Goal: Information Seeking & Learning: Understand process/instructions

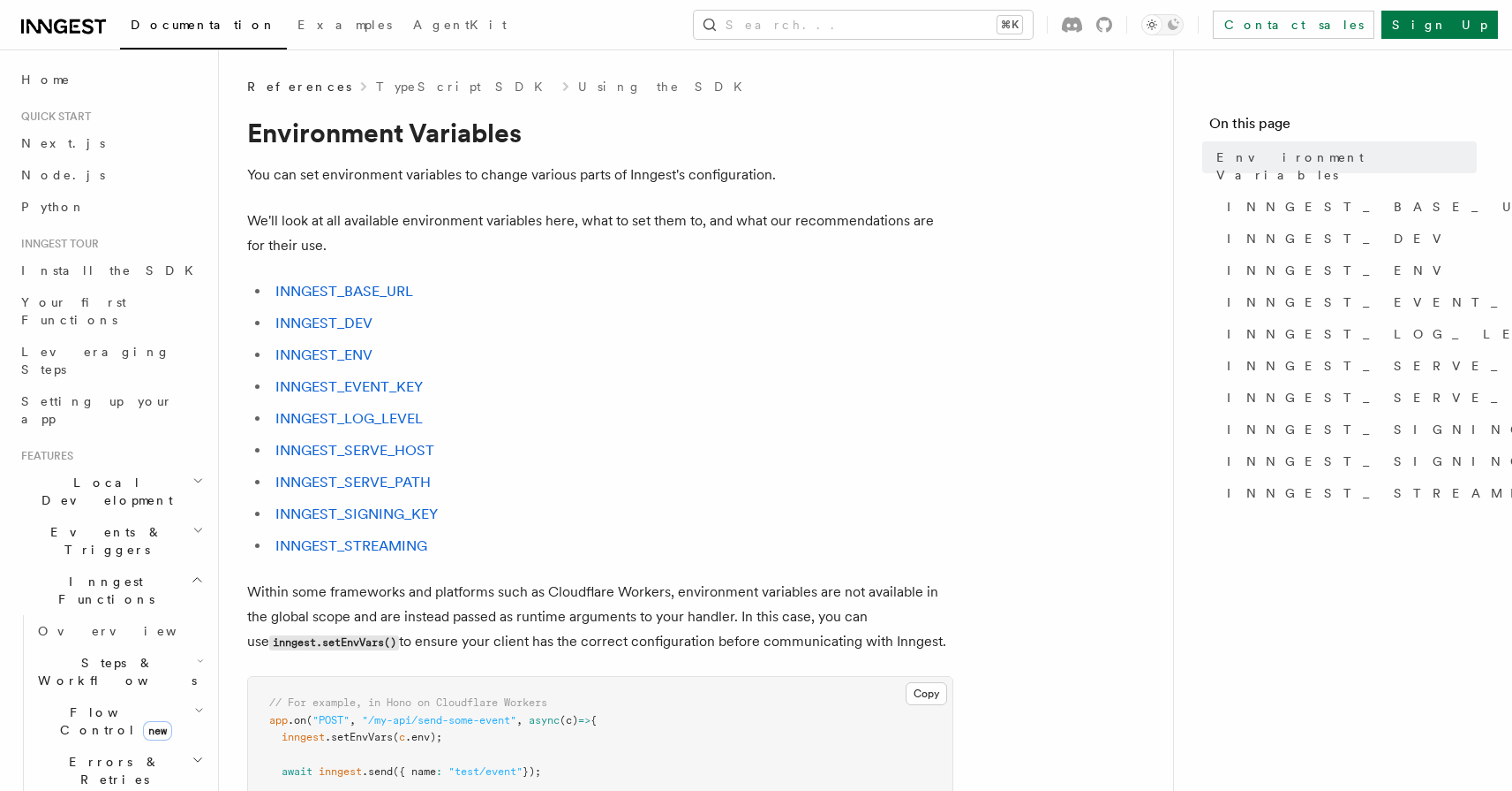
scroll to position [1140, 0]
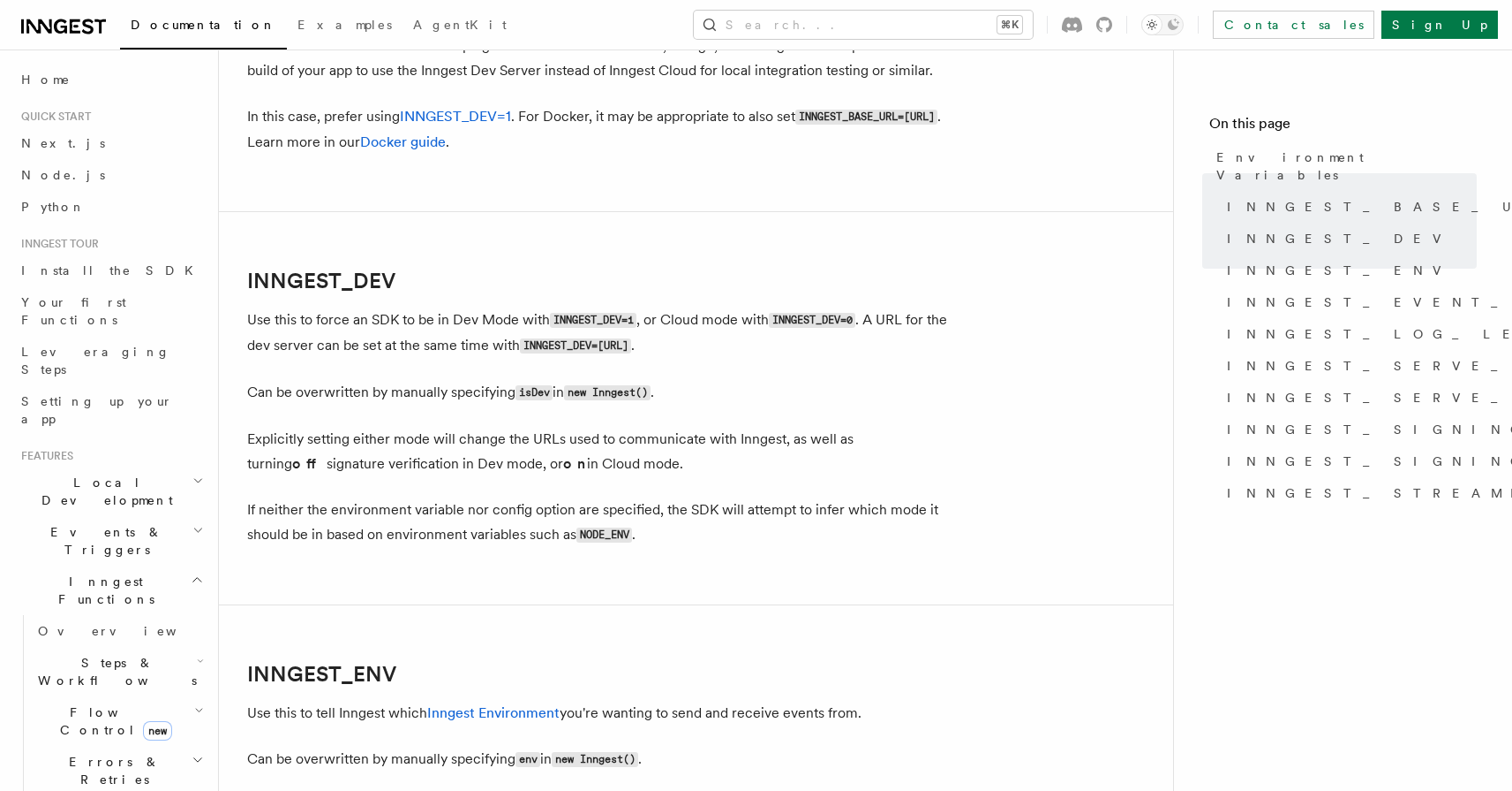
click at [516, 342] on p "Use this to force an SDK to be in Dev Mode with INNGEST_DEV=1 , or Cloud mode w…" at bounding box center [601, 333] width 707 height 52
click at [620, 394] on code "new Inngest()" at bounding box center [607, 392] width 87 height 15
copy code "Inngest"
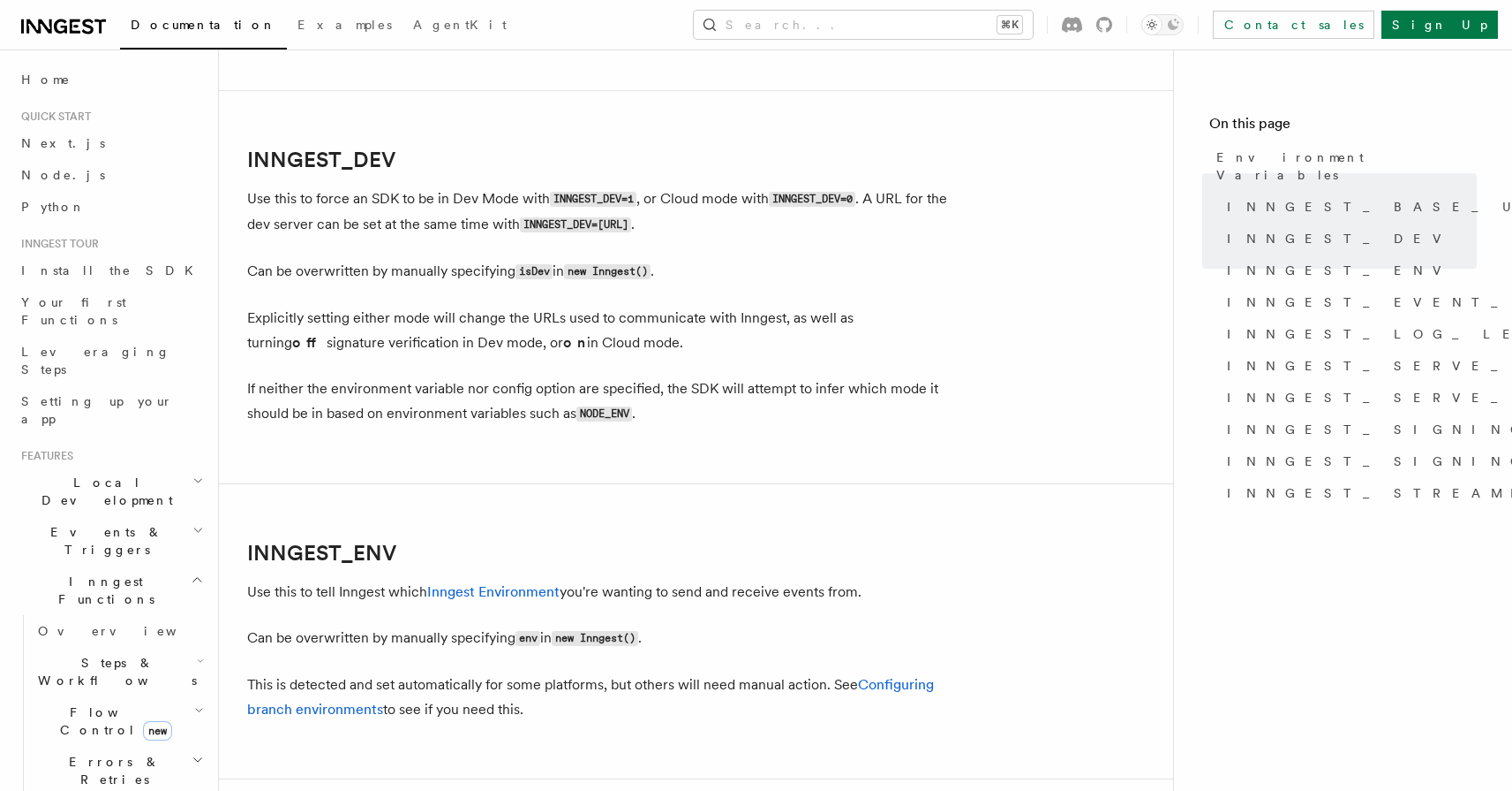
scroll to position [1260, 0]
click at [602, 419] on code "NODE_ENV" at bounding box center [603, 414] width 56 height 15
click at [616, 419] on code "NODE_ENV" at bounding box center [603, 414] width 56 height 15
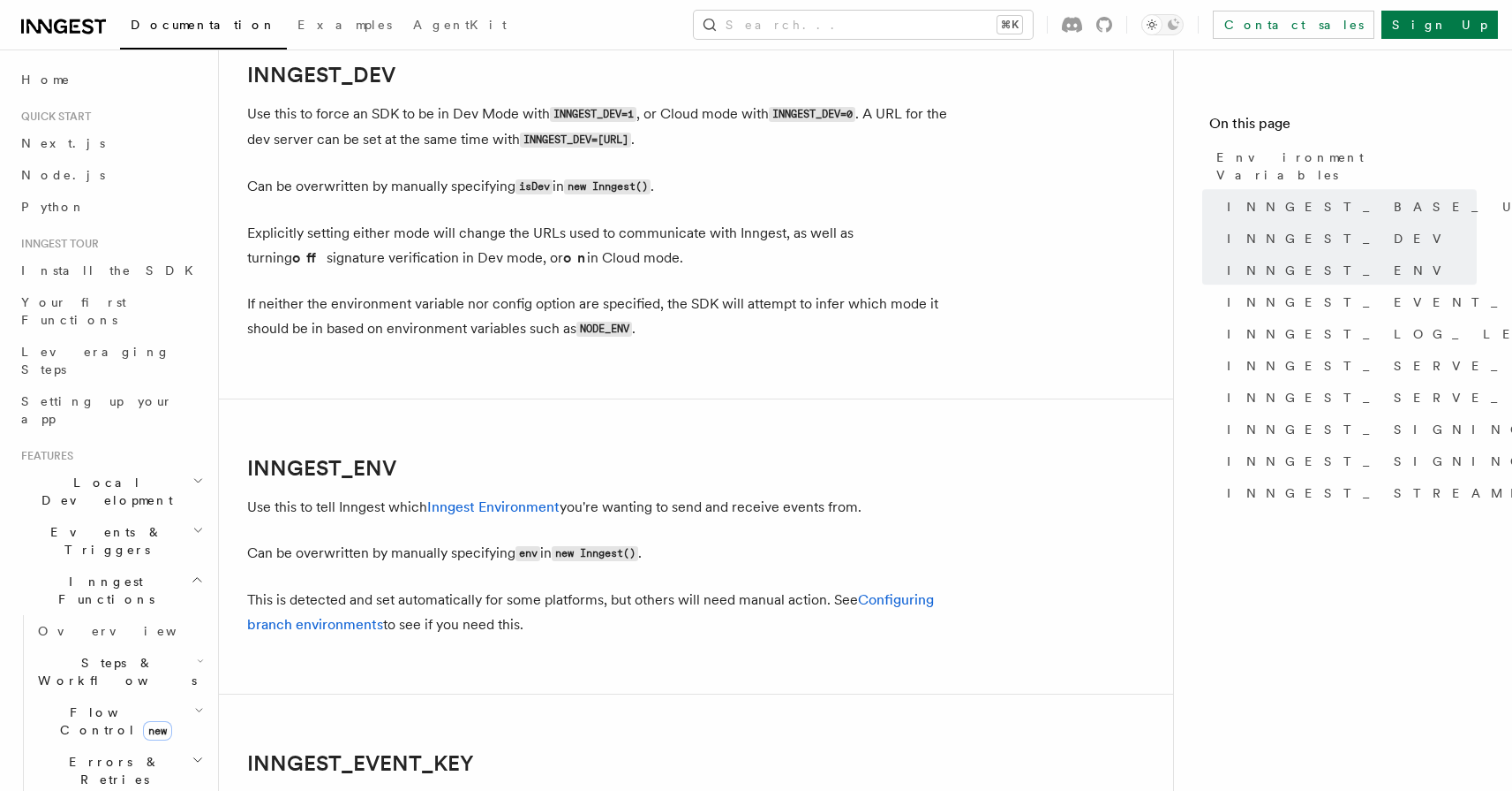
scroll to position [1350, 0]
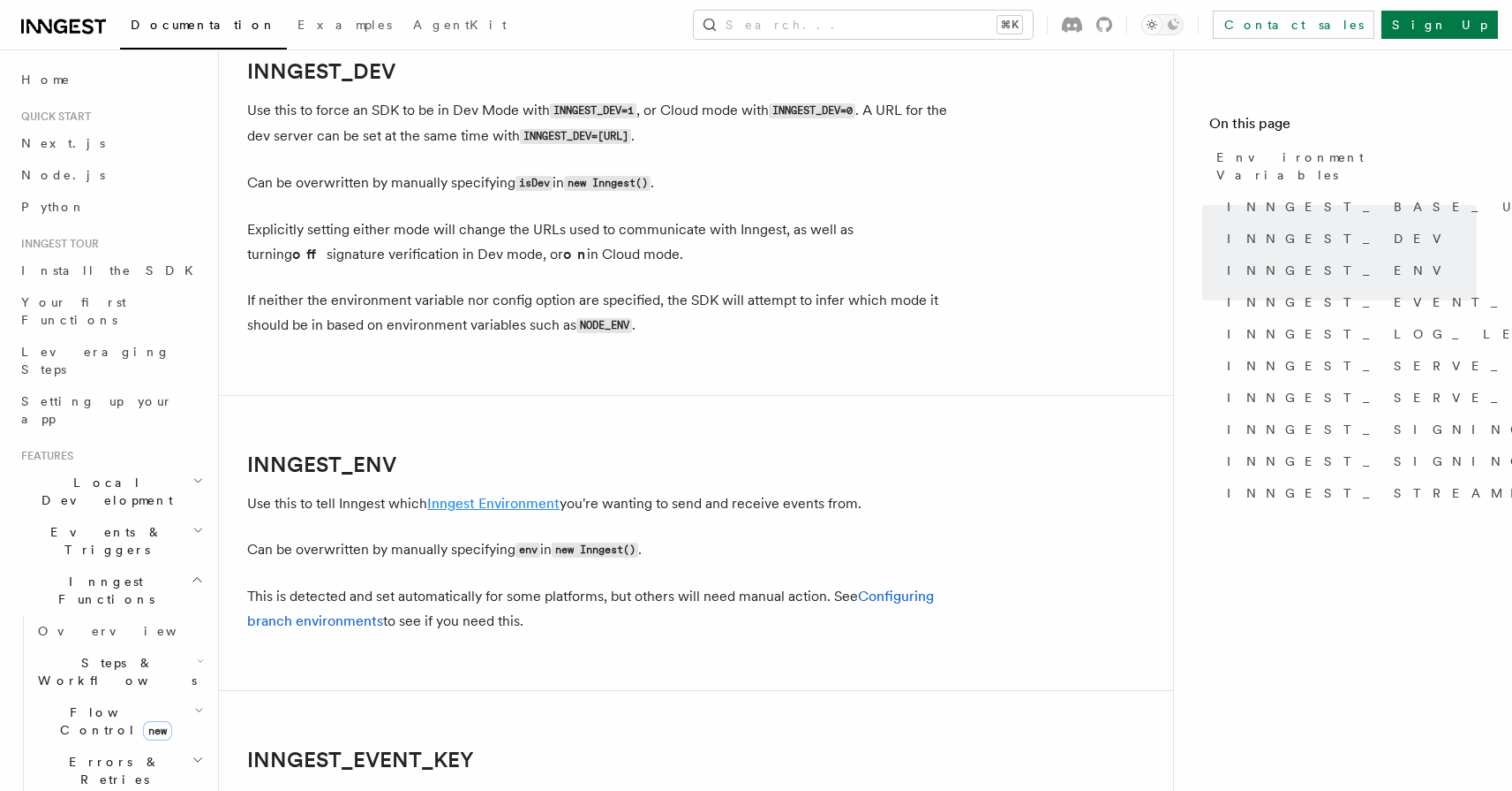
click at [500, 507] on link "Inngest Environment" at bounding box center [493, 502] width 133 height 17
copy link "INNGEST_ENV"
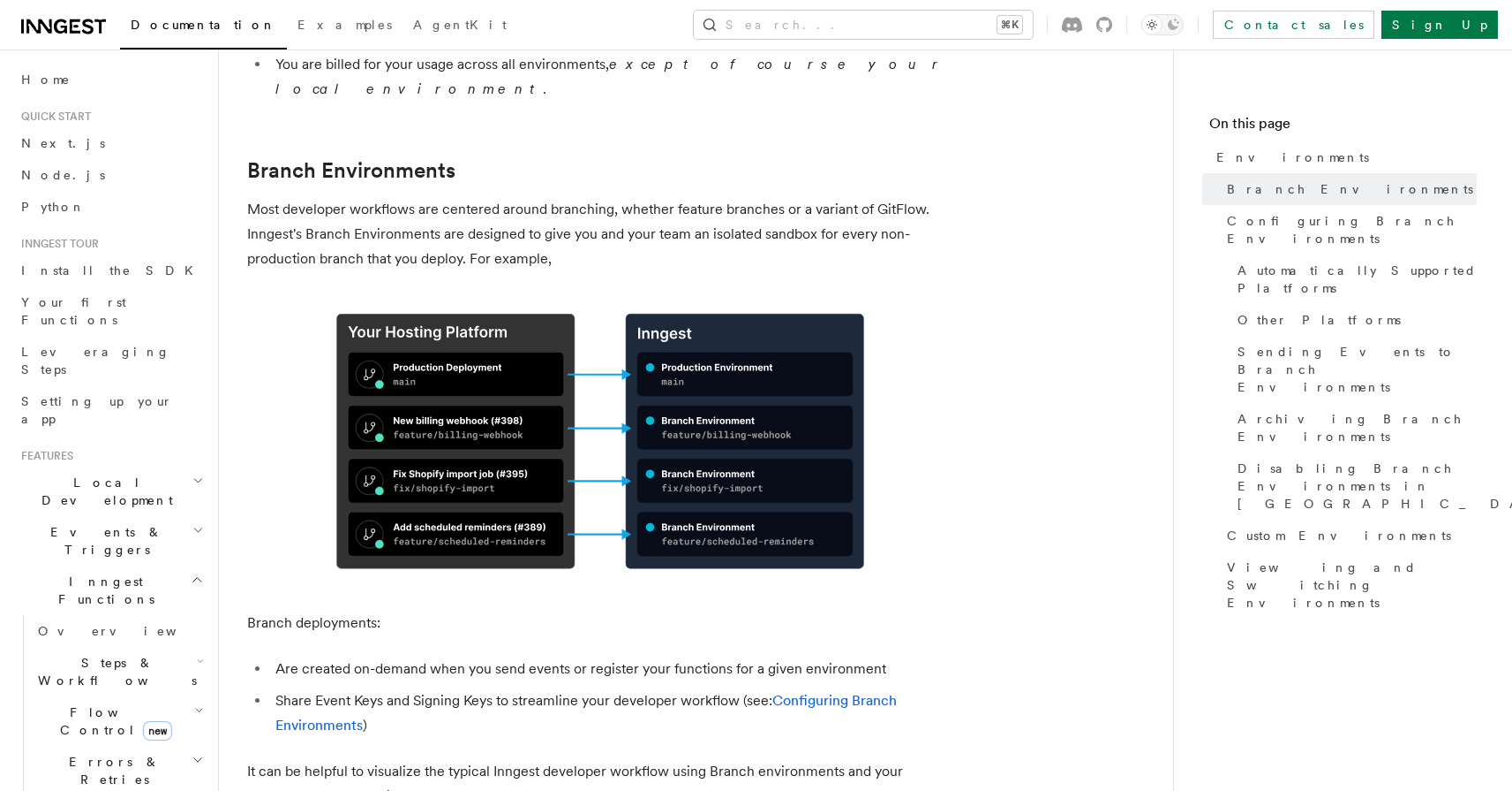
scroll to position [1127, 0]
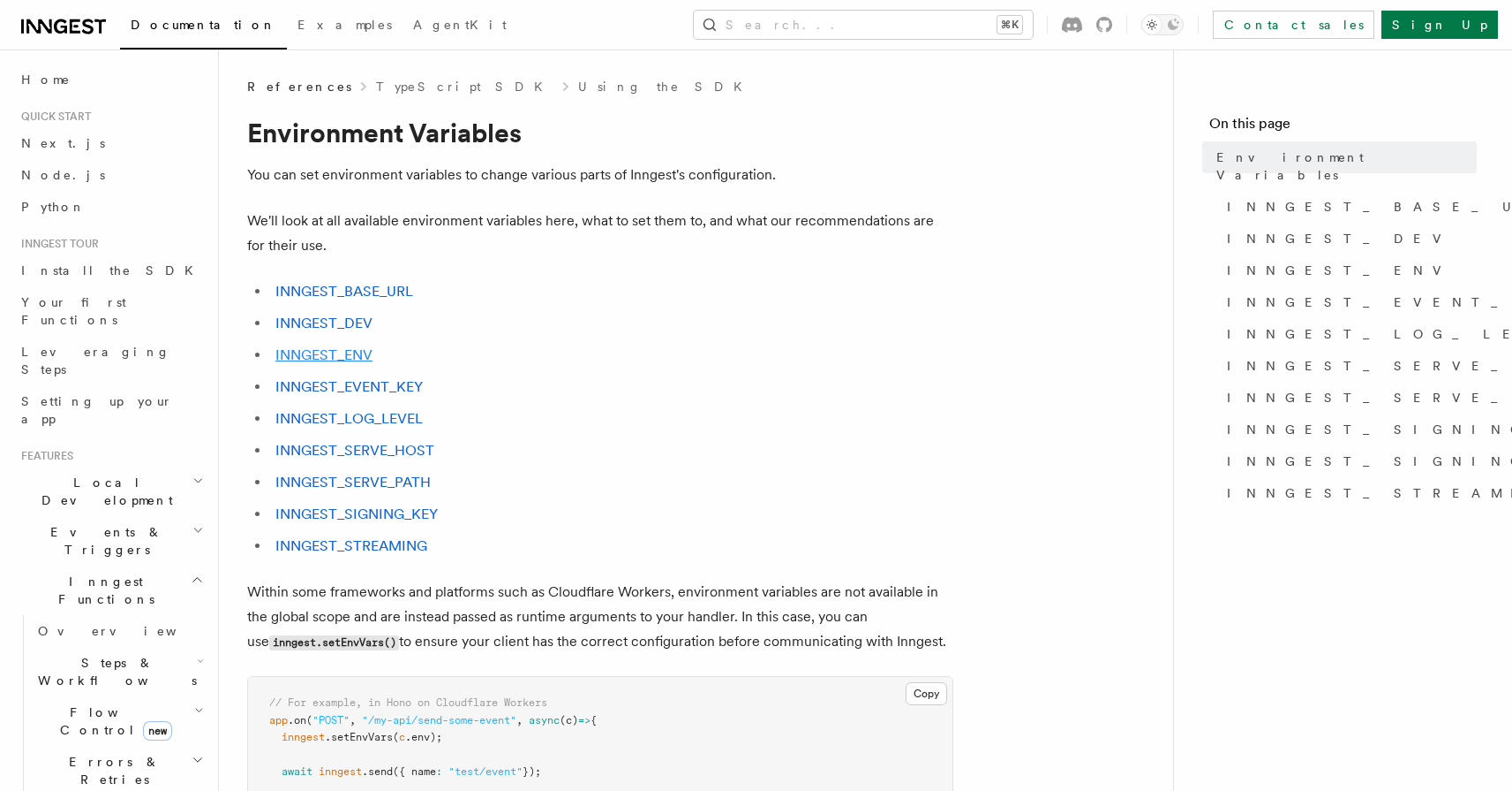
click at [350, 354] on link "INNGEST_ENV" at bounding box center [325, 354] width 97 height 17
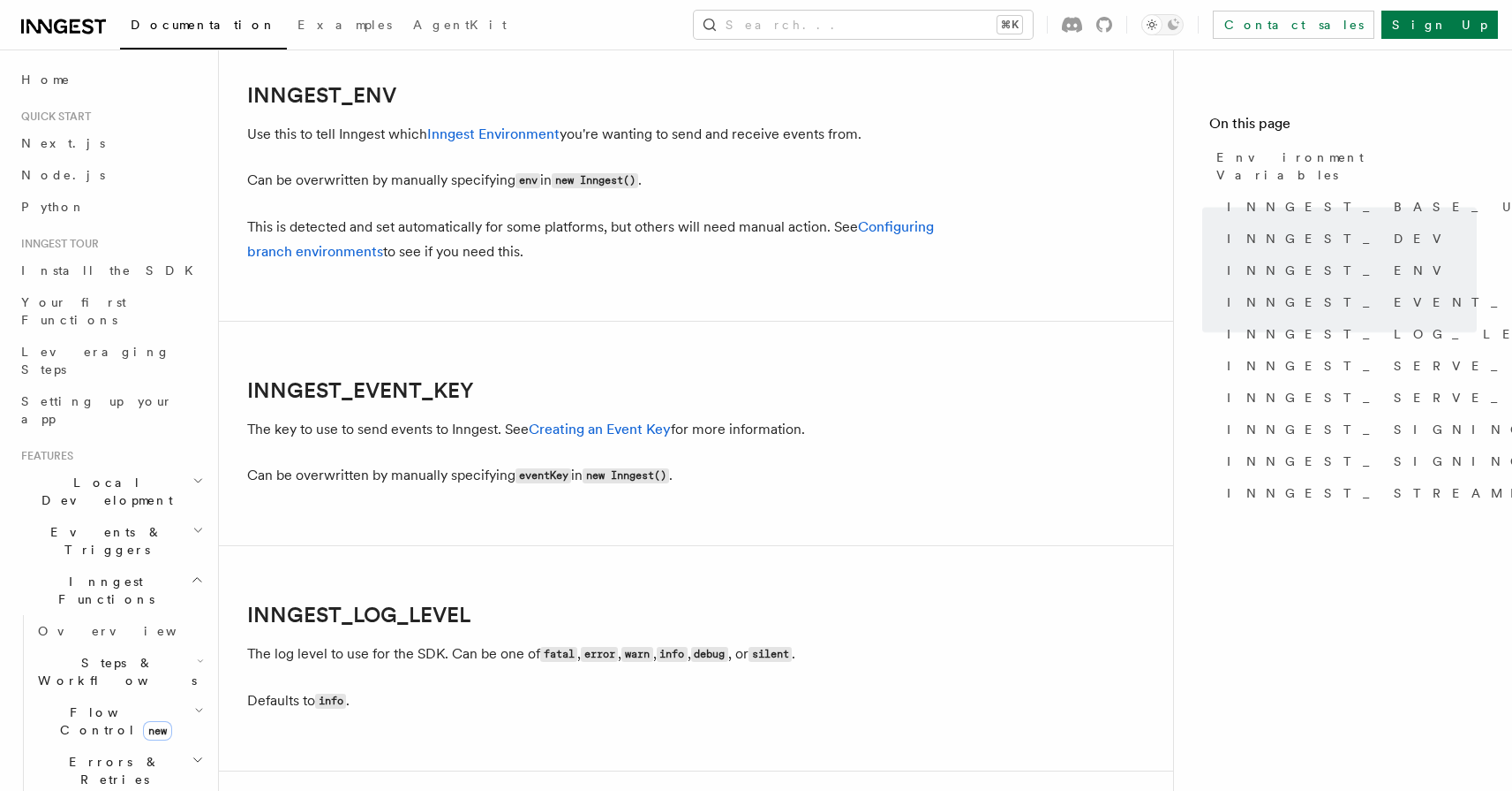
scroll to position [1720, 0]
click at [343, 256] on link "Configuring branch environments" at bounding box center [591, 238] width 687 height 42
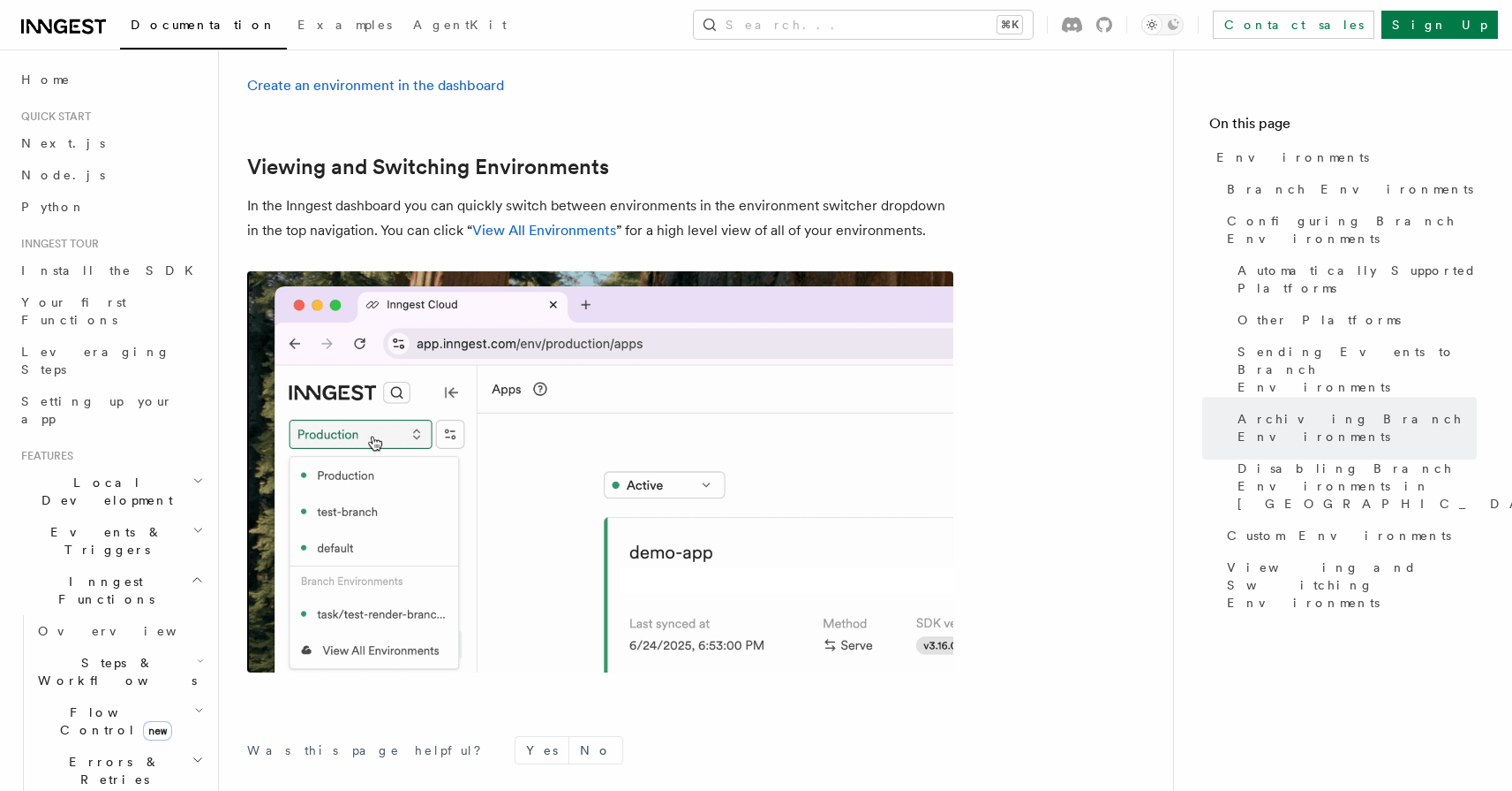
scroll to position [4187, 0]
